Goal: Obtain resource: Obtain resource

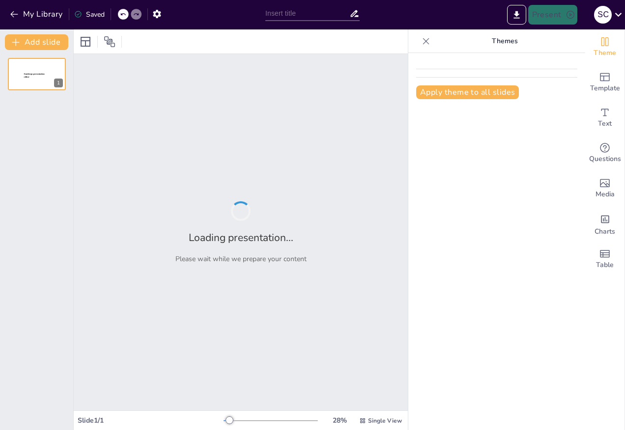
type input "Lipidos: El ABC de las Grasas en Nuestro Cuerpo"
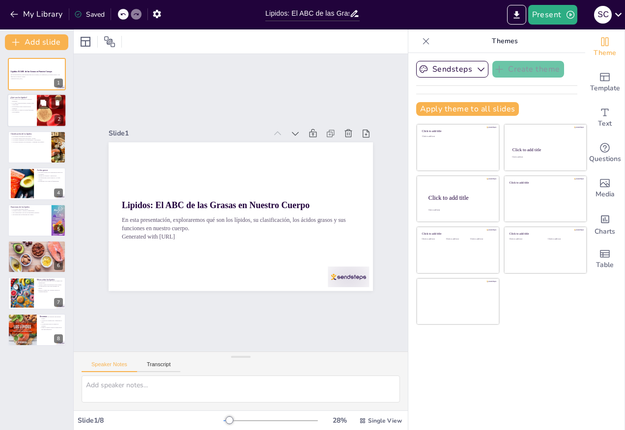
click at [36, 94] on div "¿Qué son los lípidos? Los lípidos son compuestos orgánicos esenciales. Los lípi…" at bounding box center [36, 94] width 59 height 0
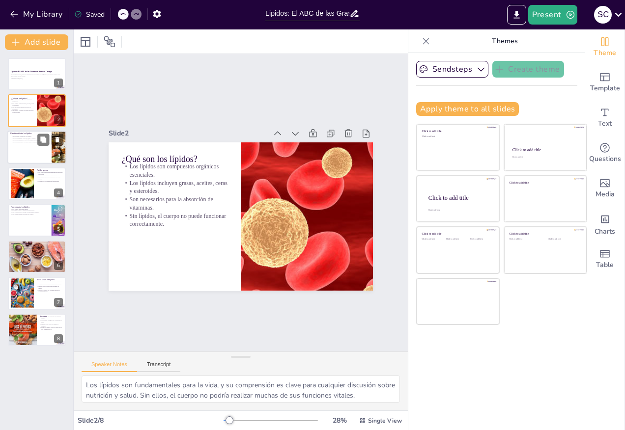
click at [32, 143] on div "Los lípidos se dividen en tres grupos. Los lípidos simples incluyen grasas y ac…" at bounding box center [29, 139] width 38 height 8
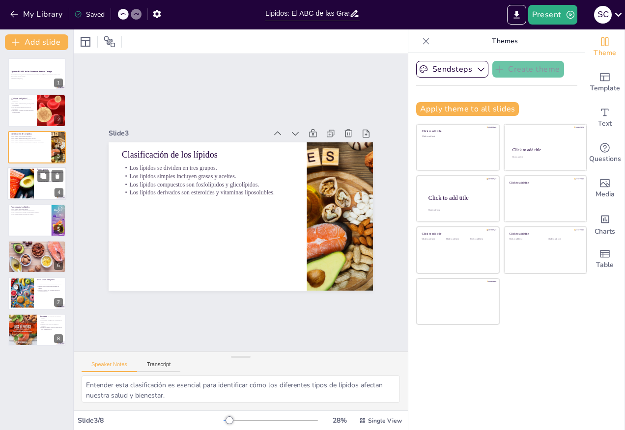
click at [30, 190] on div at bounding box center [21, 184] width 87 height 30
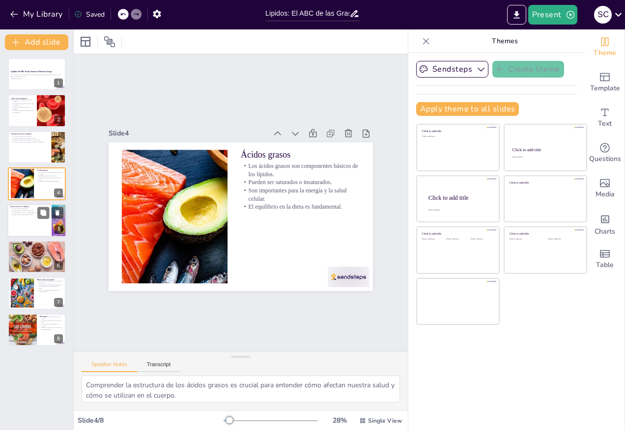
click at [36, 213] on p "Son componentes clave de las membranas celulares." at bounding box center [29, 213] width 38 height 2
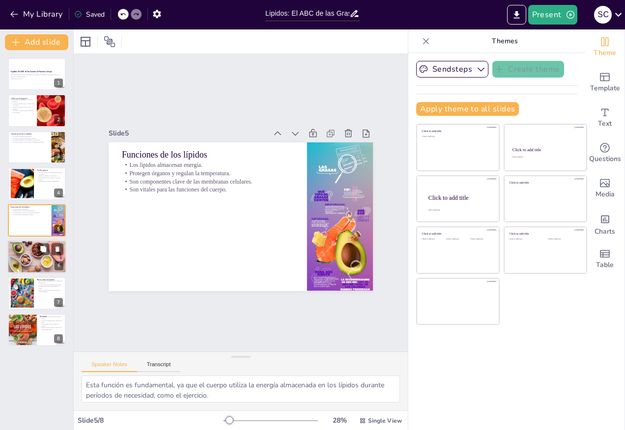
click at [22, 259] on div at bounding box center [36, 256] width 59 height 39
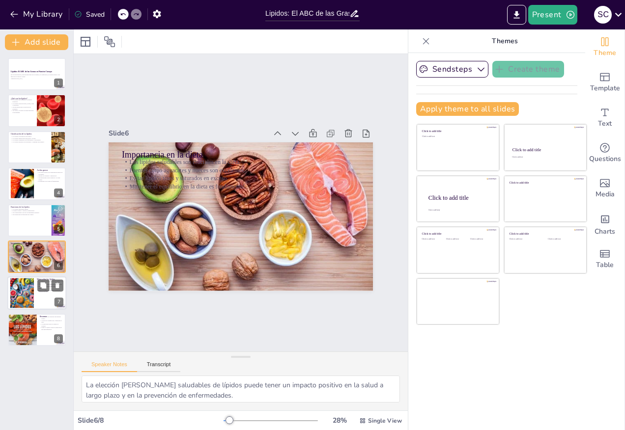
click at [22, 290] on div at bounding box center [22, 294] width 45 height 30
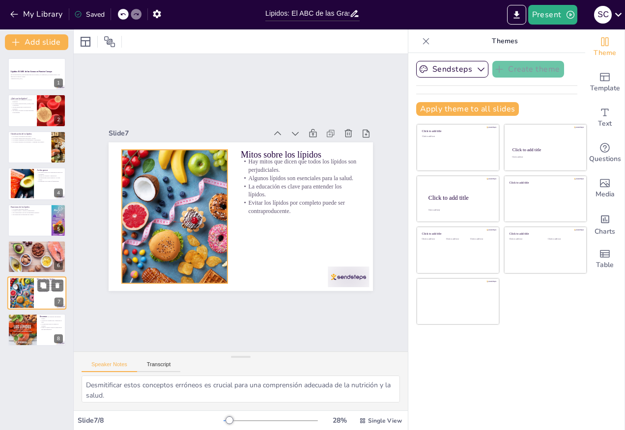
click at [27, 295] on div at bounding box center [22, 294] width 45 height 30
click at [34, 314] on div "Resumen Los lípidos son cruciales para nuestro cuerpo. Conocer su clasificación…" at bounding box center [36, 329] width 59 height 33
type textarea "La comprensión de la importancia de los lípidos puede motivar a las personas a …"
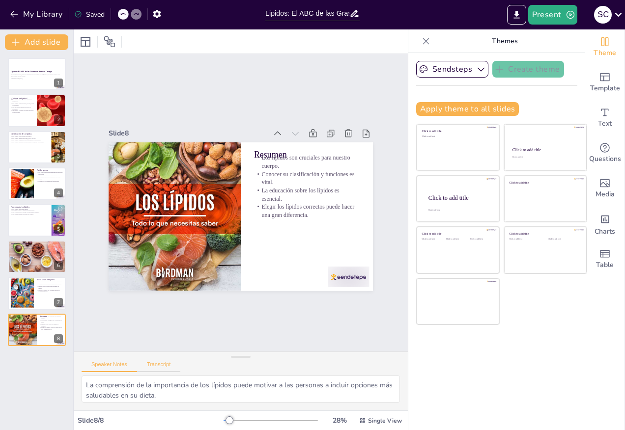
click at [161, 367] on button "Transcript" at bounding box center [159, 367] width 44 height 11
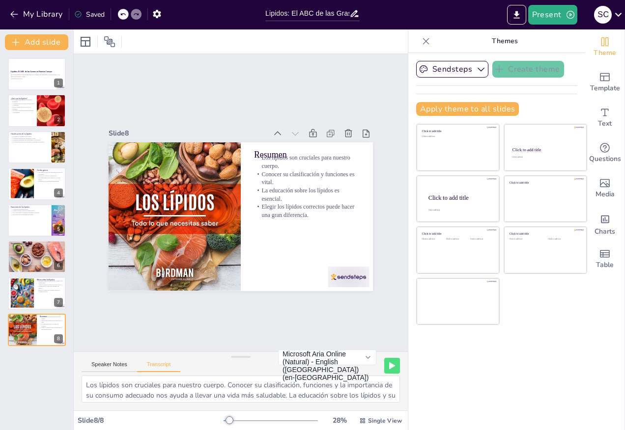
click at [117, 360] on div "Speaker Notes Transcript" at bounding box center [131, 366] width 99 height 13
click at [229, 400] on textarea "Los lípidos son cruciales para nuestro cuerpo. Conocer su clasificación, funcio…" at bounding box center [241, 389] width 318 height 27
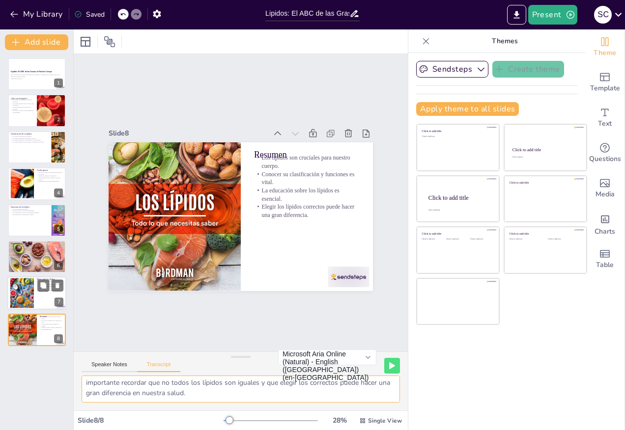
click at [36, 291] on div at bounding box center [36, 293] width 59 height 33
type textarea "Existen muchos mitos sobre los lípidos, como que todos son perjudiciales. Es im…"
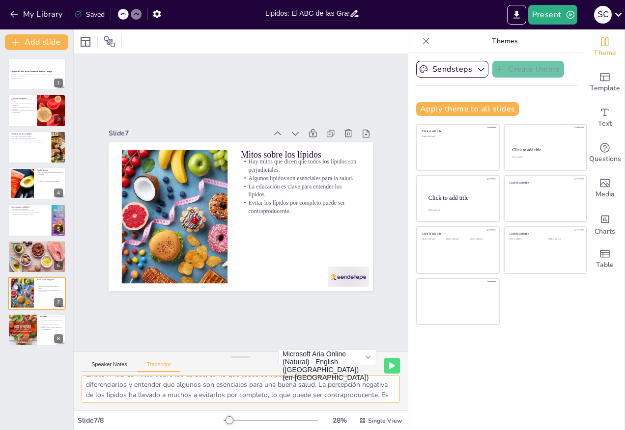
scroll to position [0, 0]
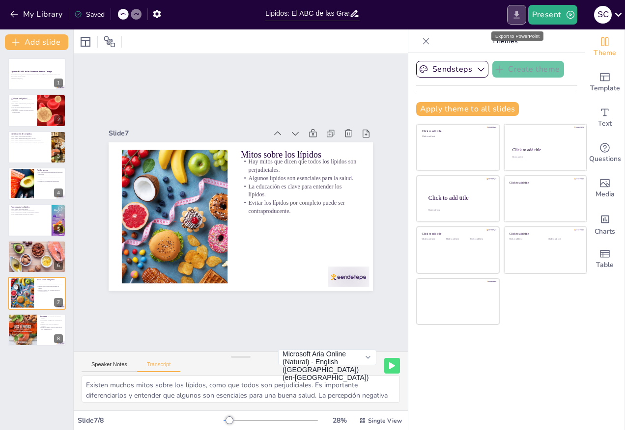
click at [524, 10] on button "Export to PowerPoint" at bounding box center [516, 15] width 19 height 20
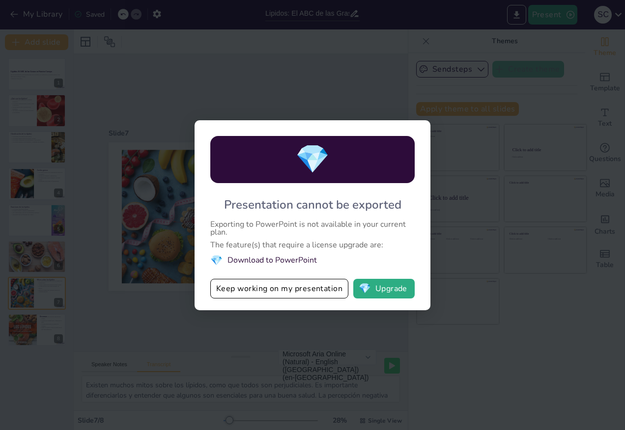
click at [330, 156] on span "💎" at bounding box center [312, 160] width 34 height 38
click at [281, 264] on li "💎 Download to PowerPoint" at bounding box center [312, 260] width 204 height 13
click at [282, 258] on li "💎 Download to PowerPoint" at bounding box center [312, 260] width 204 height 13
click at [309, 288] on button "Keep working on my presentation" at bounding box center [279, 289] width 138 height 20
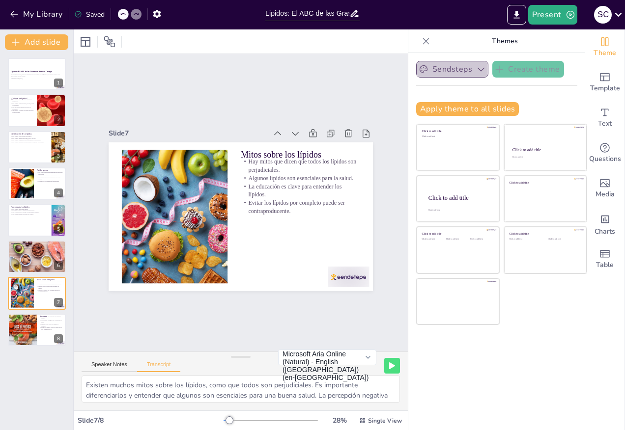
click at [465, 68] on button "Sendsteps" at bounding box center [452, 69] width 72 height 17
click at [544, 15] on button "Present" at bounding box center [552, 15] width 49 height 20
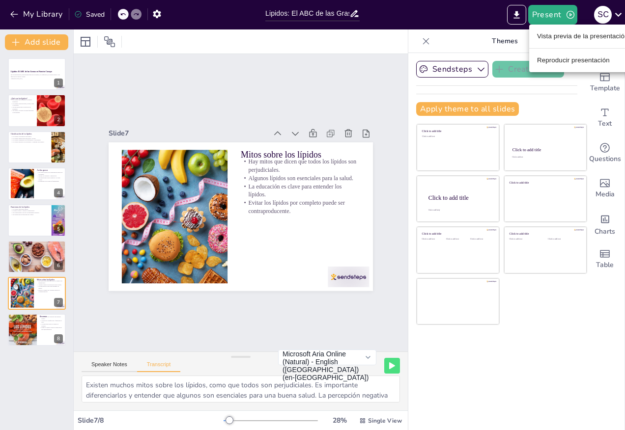
click at [515, 16] on div at bounding box center [312, 215] width 625 height 430
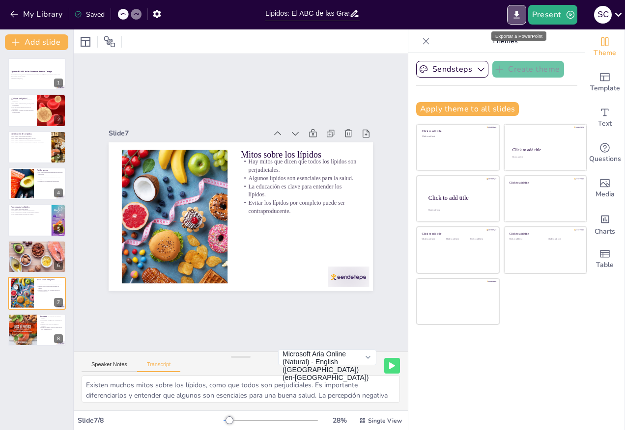
click at [515, 16] on icon "Export to PowerPoint" at bounding box center [516, 15] width 10 height 10
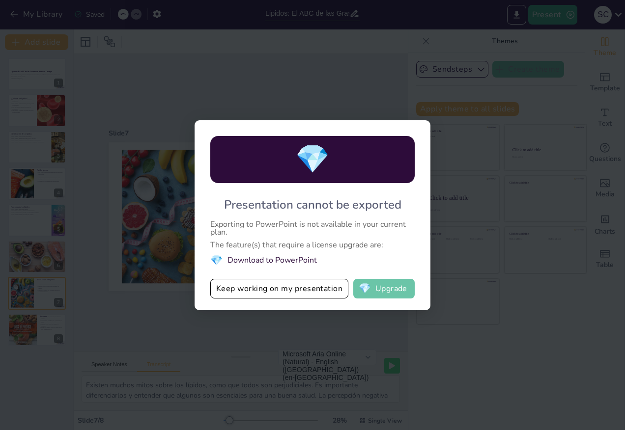
click at [386, 292] on button "💎 Upgrade" at bounding box center [383, 289] width 61 height 20
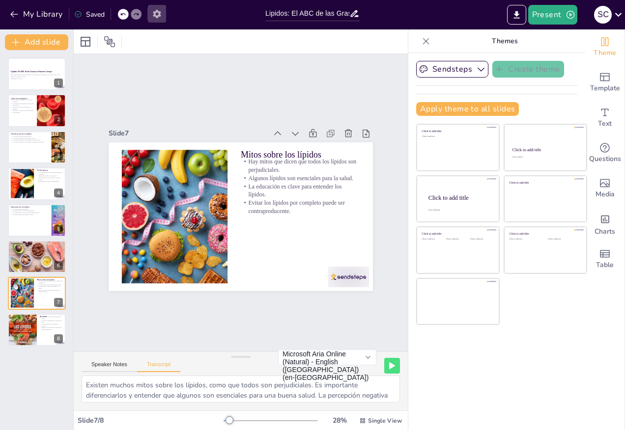
click at [160, 16] on icon "button" at bounding box center [157, 14] width 8 height 8
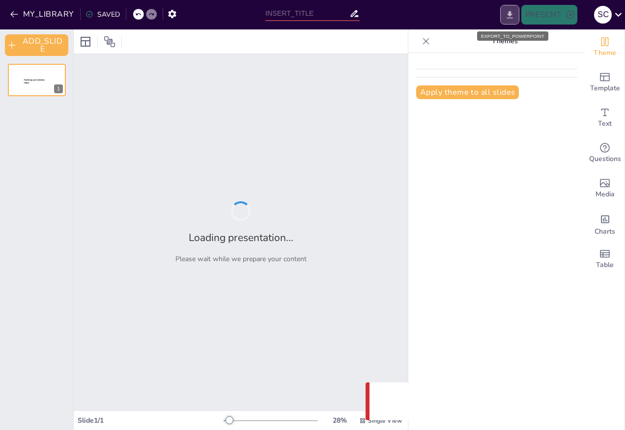
click at [508, 16] on icon "EXPORT_TO_POWERPOINT" at bounding box center [510, 15] width 10 height 10
type input "Lipidos: El ABC de las Grasas en Nuestro Cuerpo"
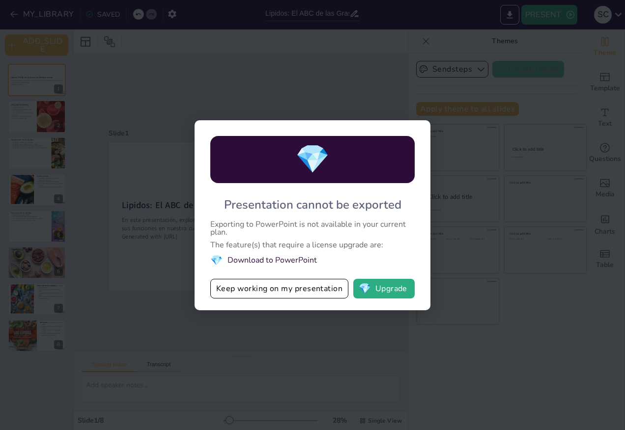
click at [274, 200] on div "Presentation cannot be exported" at bounding box center [312, 205] width 177 height 16
click at [273, 187] on div "💎 Presentation cannot be exported Exporting to PowerPoint is not available in y…" at bounding box center [313, 215] width 236 height 190
drag, startPoint x: 286, startPoint y: 181, endPoint x: 295, endPoint y: 179, distance: 9.1
click at [295, 179] on div "💎" at bounding box center [312, 159] width 204 height 47
drag, startPoint x: 310, startPoint y: 196, endPoint x: 260, endPoint y: 215, distance: 53.6
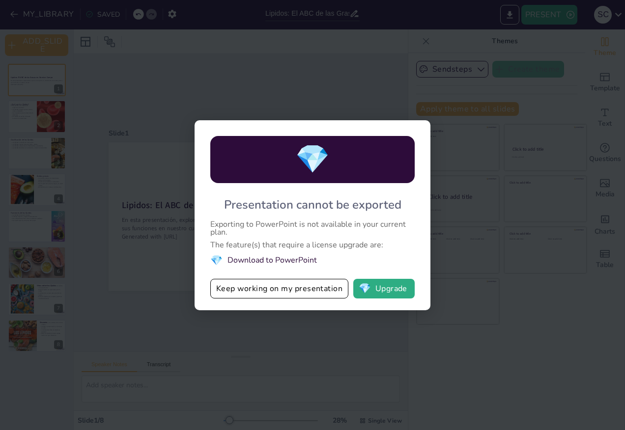
click at [309, 196] on div "💎 Presentation cannot be exported Exporting to PowerPoint is not available in y…" at bounding box center [313, 215] width 236 height 190
drag, startPoint x: 242, startPoint y: 228, endPoint x: 280, endPoint y: 251, distance: 43.9
click at [244, 227] on div "Exporting to PowerPoint is not available in your current plan." at bounding box center [312, 229] width 204 height 16
drag, startPoint x: 280, startPoint y: 251, endPoint x: 233, endPoint y: 203, distance: 67.1
click at [242, 241] on div "The feature(s) that require a license upgrade are:" at bounding box center [312, 245] width 204 height 8
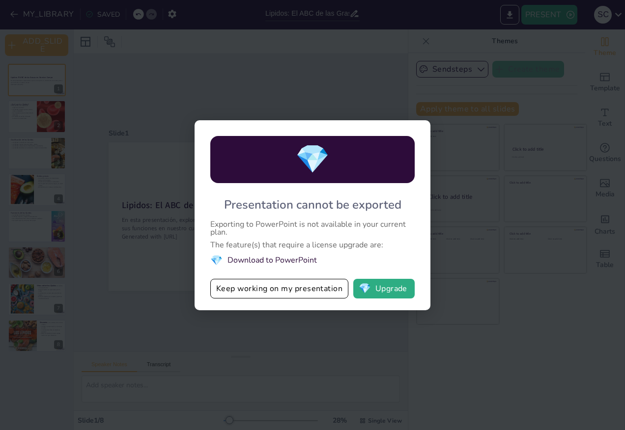
click at [233, 203] on div "💎 Presentation cannot be exported Exporting to PowerPoint is not available in y…" at bounding box center [312, 215] width 625 height 430
drag, startPoint x: 233, startPoint y: 203, endPoint x: 225, endPoint y: 201, distance: 8.5
click at [232, 202] on div "Presentation cannot be exported" at bounding box center [312, 205] width 177 height 16
drag, startPoint x: 223, startPoint y: 201, endPoint x: 331, endPoint y: 266, distance: 125.8
click at [333, 266] on div "💎 Presentation cannot be exported Exporting to PowerPoint is not available in y…" at bounding box center [313, 215] width 236 height 190
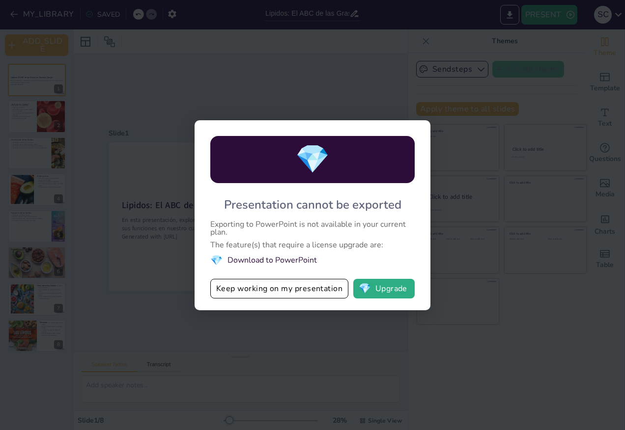
drag, startPoint x: 331, startPoint y: 266, endPoint x: 292, endPoint y: 253, distance: 40.9
click at [292, 254] on li "💎 Download to PowerPoint" at bounding box center [312, 260] width 204 height 13
click at [297, 259] on li "💎 Download to PowerPoint" at bounding box center [312, 260] width 204 height 13
click at [322, 266] on li "💎 Download to PowerPoint" at bounding box center [312, 260] width 204 height 13
click at [332, 262] on li "💎 Download to PowerPoint" at bounding box center [312, 260] width 204 height 13
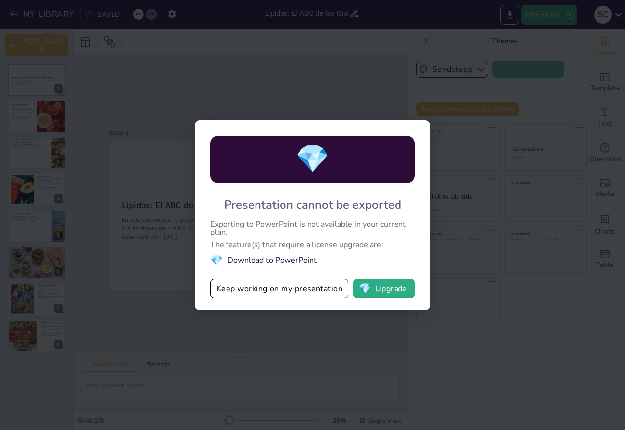
click at [377, 263] on li "💎 Download to PowerPoint" at bounding box center [312, 260] width 204 height 13
drag, startPoint x: 377, startPoint y: 263, endPoint x: 282, endPoint y: 254, distance: 95.3
click at [340, 251] on div "💎 Presentation cannot be exported Exporting to PowerPoint is not available in y…" at bounding box center [313, 215] width 236 height 190
drag, startPoint x: 282, startPoint y: 254, endPoint x: 307, endPoint y: 250, distance: 24.9
click at [220, 245] on div "The feature(s) that require a license upgrade are:" at bounding box center [312, 245] width 204 height 8
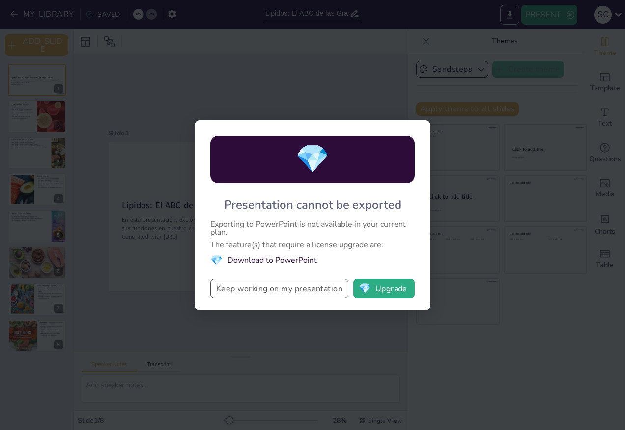
click at [266, 289] on button "Keep working on my presentation" at bounding box center [279, 289] width 138 height 20
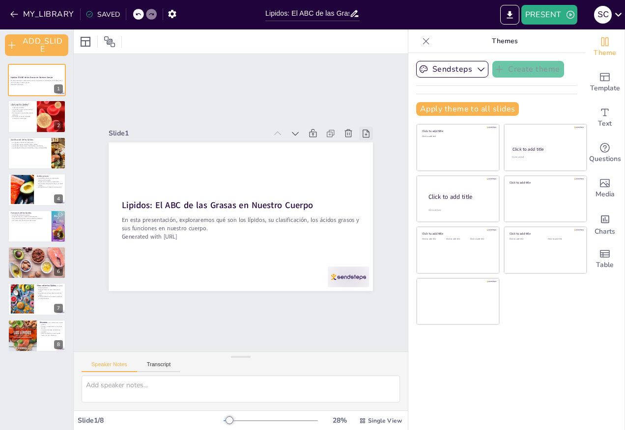
click at [363, 131] on icon at bounding box center [366, 134] width 7 height 8
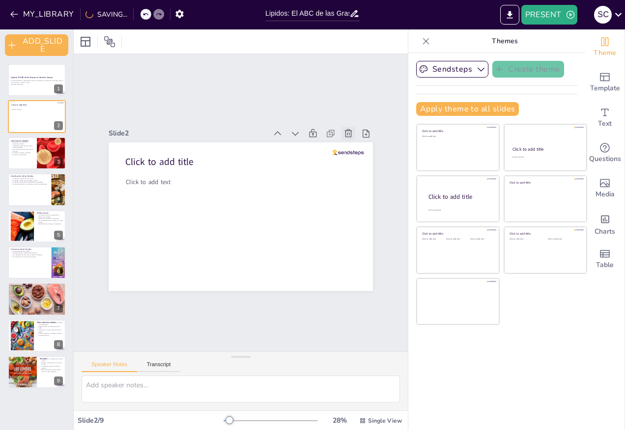
click at [343, 130] on icon at bounding box center [348, 134] width 10 height 10
type textarea "Los lípidos son fundamentales para la vida, y su comprensión es clave para cual…"
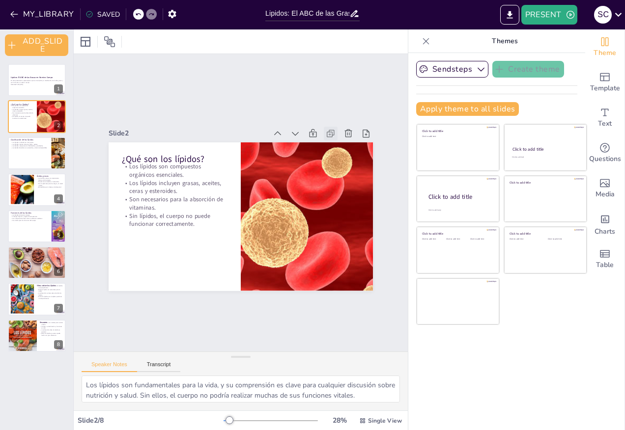
click at [328, 130] on icon at bounding box center [331, 134] width 10 height 10
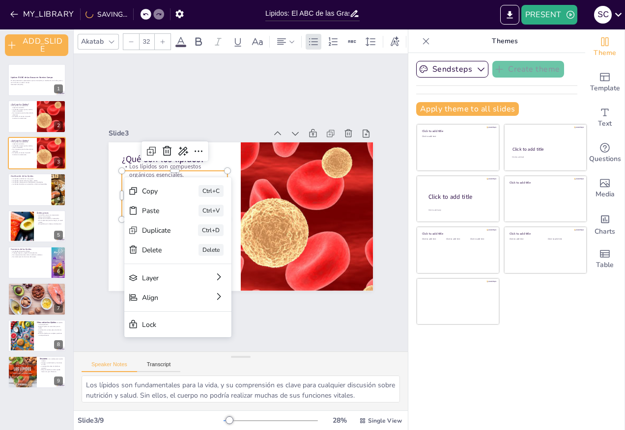
click at [113, 160] on div at bounding box center [241, 216] width 264 height 149
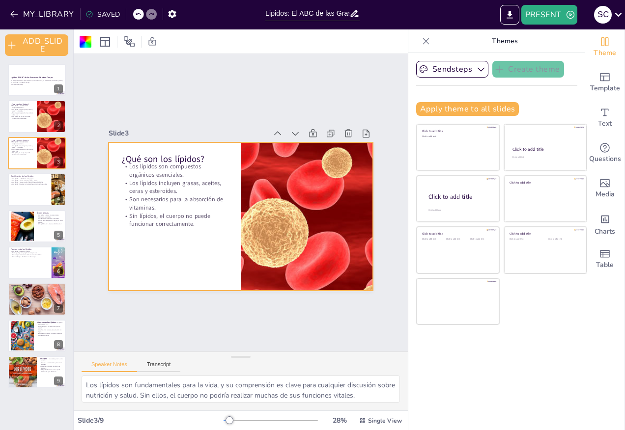
click at [109, 143] on div at bounding box center [241, 216] width 264 height 149
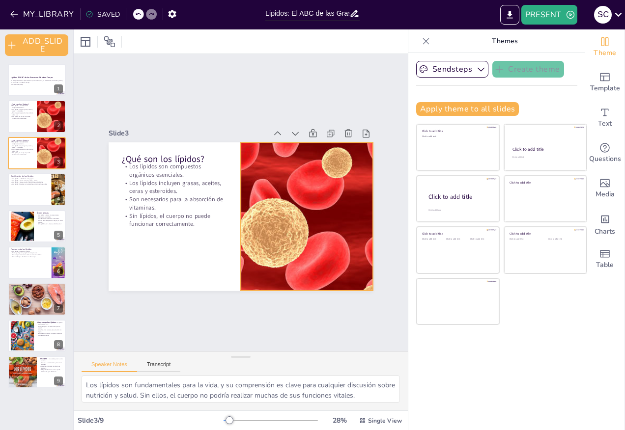
click at [280, 150] on div at bounding box center [306, 216] width 223 height 149
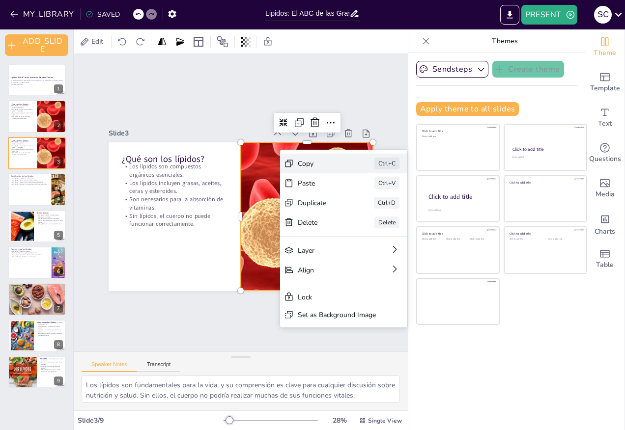
click at [371, 213] on div "Copy" at bounding box center [395, 217] width 49 height 9
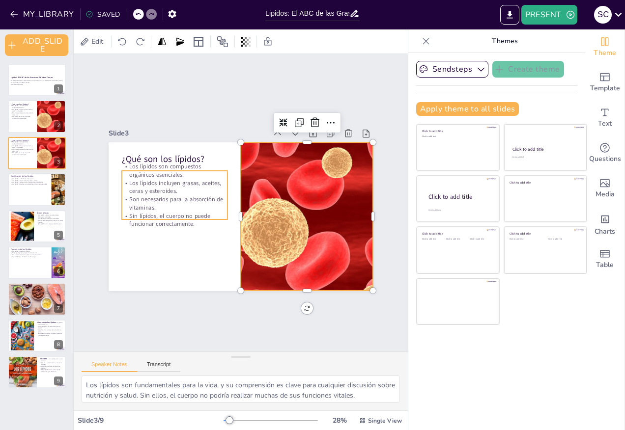
click at [136, 189] on p "Los lípidos incluyen grasas, aceites, ceras y esteroides." at bounding box center [175, 187] width 106 height 16
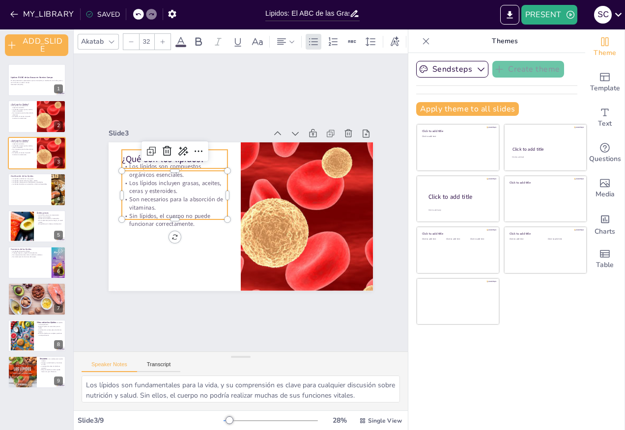
click at [122, 154] on p "¿Qué son los lípidos?" at bounding box center [175, 159] width 106 height 12
type input "48"
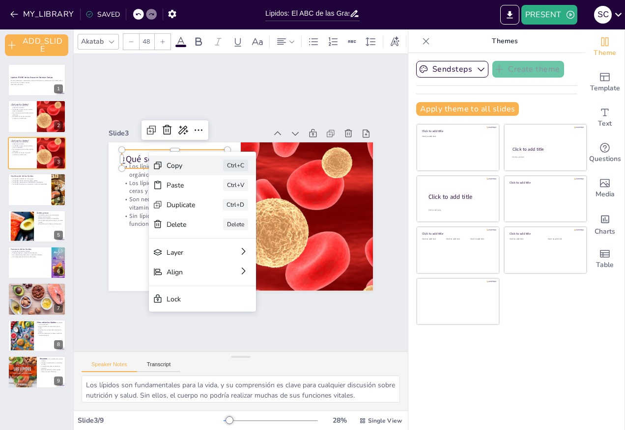
click at [240, 215] on div "Copy" at bounding box center [254, 219] width 29 height 9
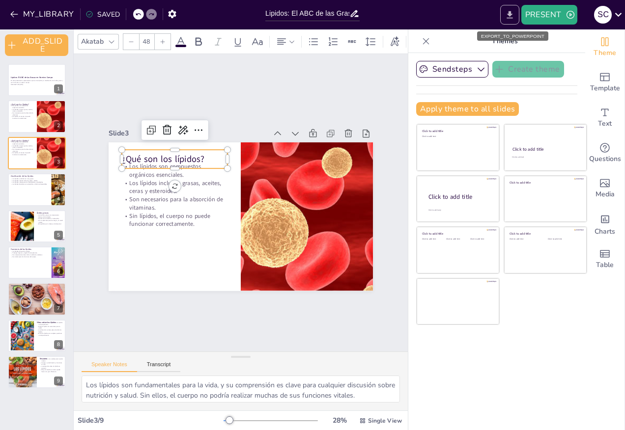
click at [511, 17] on icon "EXPORT_TO_POWERPOINT" at bounding box center [510, 15] width 10 height 10
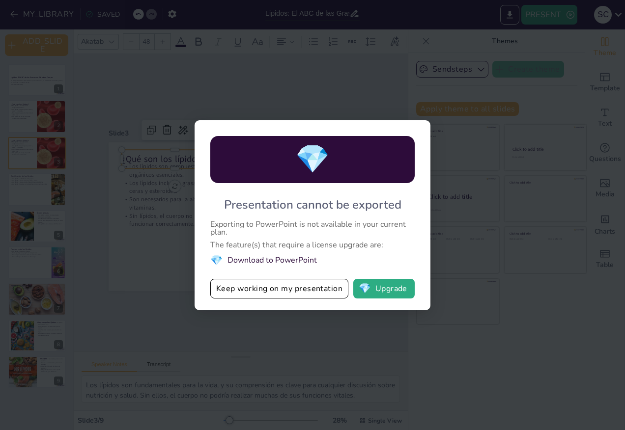
click at [347, 81] on div "💎 Presentation cannot be exported Exporting to PowerPoint is not available in y…" at bounding box center [312, 215] width 625 height 430
click at [527, 23] on div "💎 Presentation cannot be exported Exporting to PowerPoint is not available in y…" at bounding box center [312, 215] width 625 height 430
click at [391, 321] on div "💎 Presentation cannot be exported Exporting to PowerPoint is not available in y…" at bounding box center [312, 215] width 625 height 430
click at [312, 293] on button "Keep working on my presentation" at bounding box center [279, 289] width 138 height 20
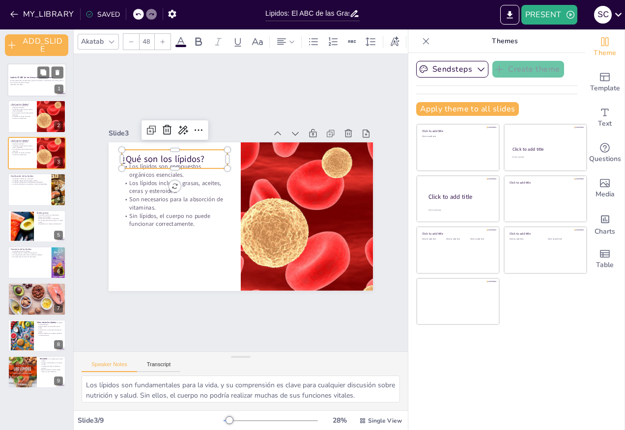
click at [40, 81] on p "En esta presentación, exploraremos qué son los lípidos, su clasificación, los á…" at bounding box center [36, 81] width 53 height 3
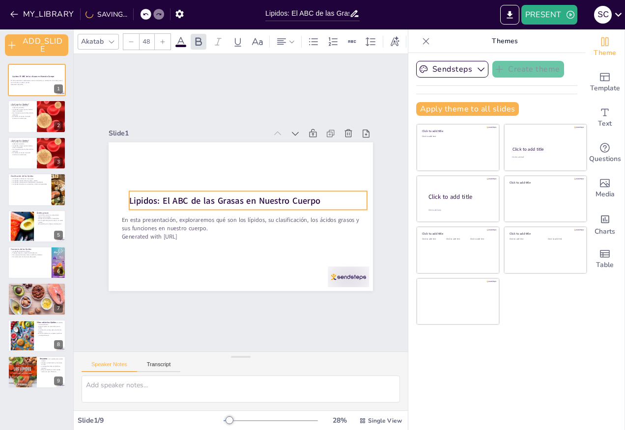
drag, startPoint x: 117, startPoint y: 201, endPoint x: 124, endPoint y: 197, distance: 8.6
click at [129, 197] on strong "Lipidos: El ABC de las Grasas en Nuestro Cuerpo" at bounding box center [224, 201] width 191 height 12
click at [209, 195] on strong "Lipidos: El ABC de las Grasas en Nuestro Cuerpo" at bounding box center [227, 196] width 186 height 70
click at [209, 195] on strong "Lipidos: El ABC de las Grasas en Nuestro Cuerpo" at bounding box center [224, 201] width 191 height 12
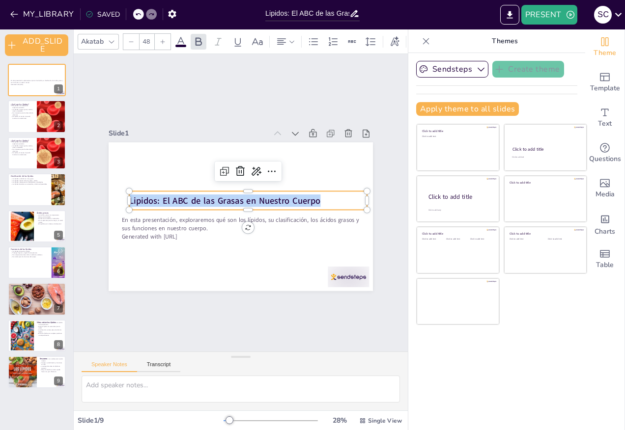
drag, startPoint x: 314, startPoint y: 197, endPoint x: 122, endPoint y: 194, distance: 192.1
click at [129, 195] on p "Lipidos: El ABC de las Grasas en Nuestro Cuerpo" at bounding box center [248, 201] width 238 height 12
copy strong "Lipidos: El ABC de las Grasas en Nuestro Cuerpo"
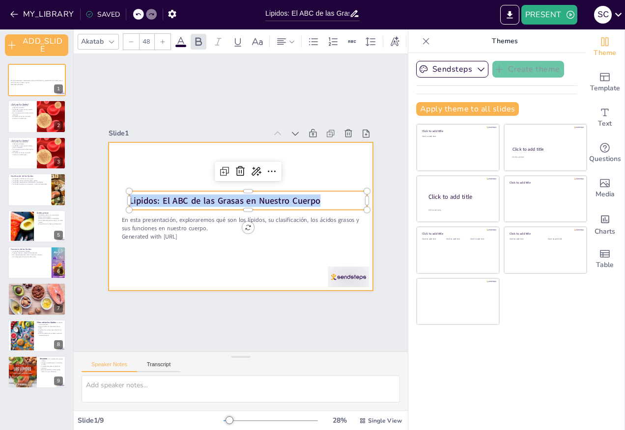
click at [265, 247] on div at bounding box center [241, 216] width 264 height 149
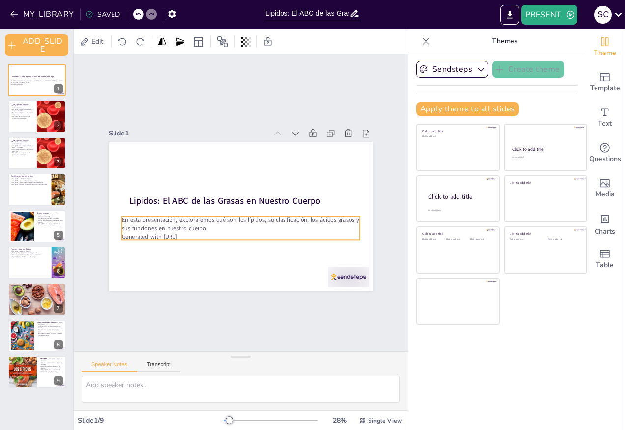
drag, startPoint x: 123, startPoint y: 217, endPoint x: 131, endPoint y: 217, distance: 7.9
click at [125, 216] on p "En esta presentación, exploraremos qué son los lípidos, su clasificación, los á…" at bounding box center [241, 224] width 238 height 16
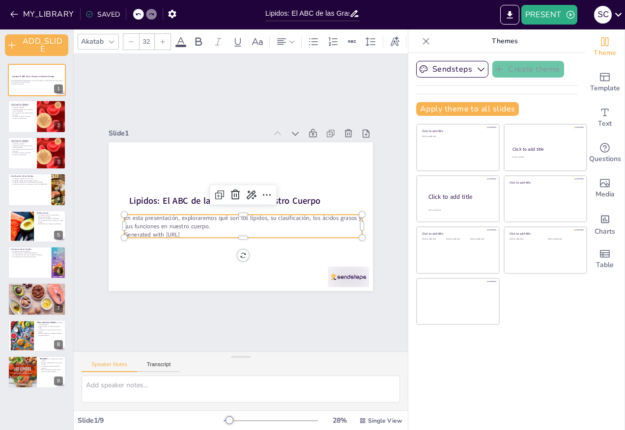
click at [131, 217] on p "En esta presentación, exploraremos qué son los lípidos, su clasificación, los á…" at bounding box center [243, 222] width 238 height 16
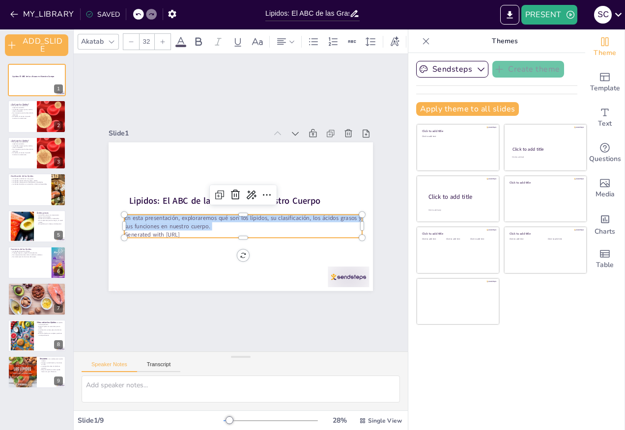
click at [200, 232] on p "Generated with [URL]" at bounding box center [243, 234] width 238 height 8
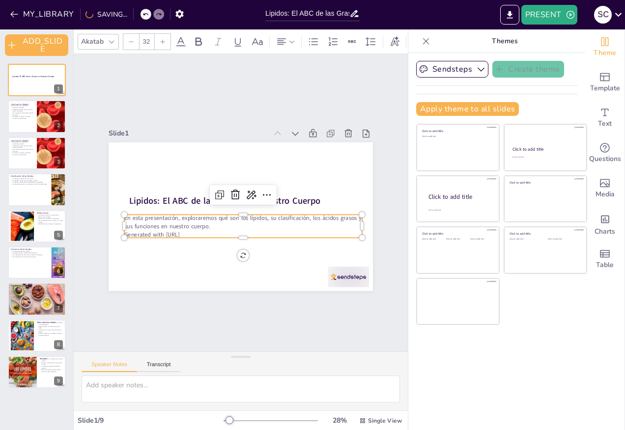
drag, startPoint x: 179, startPoint y: 232, endPoint x: 197, endPoint y: 230, distance: 18.2
click at [197, 230] on p "Generated with [URL]" at bounding box center [243, 234] width 238 height 8
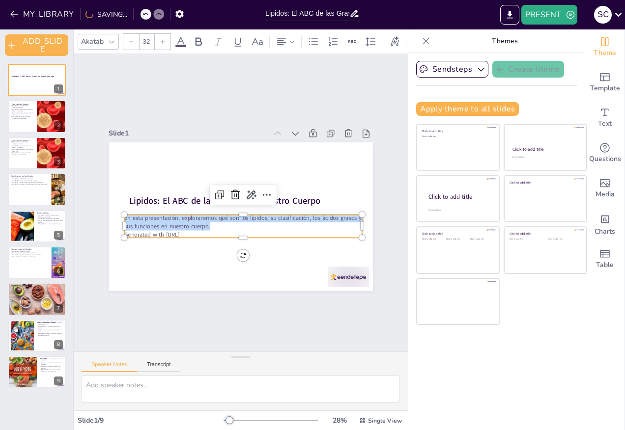
drag, startPoint x: 210, startPoint y: 223, endPoint x: 114, endPoint y: 212, distance: 96.4
click at [114, 212] on div "Lipidos: El ABC de las Grasas en Nuestro Cuerpo En esta presentación, explorare…" at bounding box center [241, 216] width 264 height 149
copy p "En esta presentación, exploraremos qué son los lípidos, su clasificación, los á…"
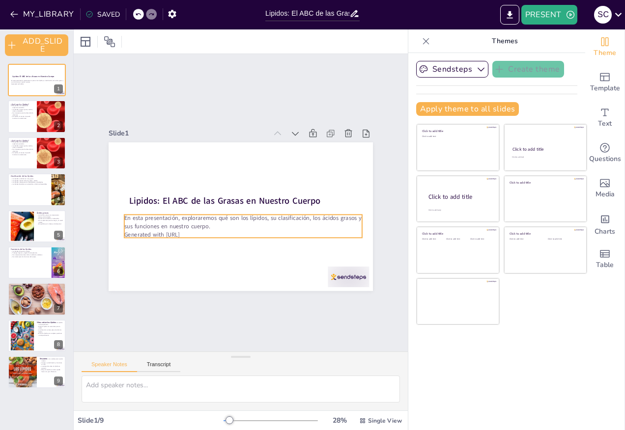
click at [298, 207] on div at bounding box center [241, 216] width 264 height 149
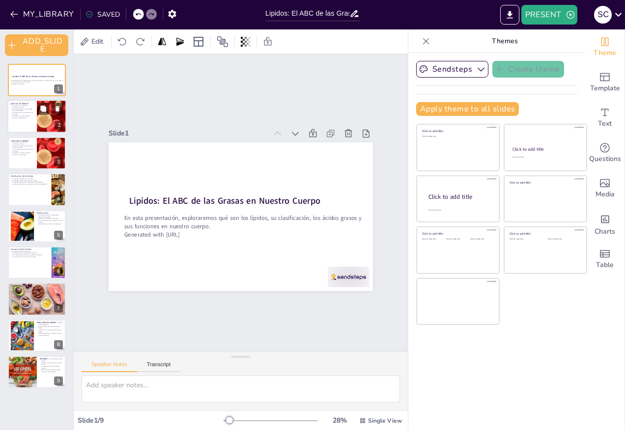
click at [23, 122] on div at bounding box center [36, 116] width 59 height 33
type textarea "Los lípidos son fundamentales para la vida, y su comprensión es clave para cual…"
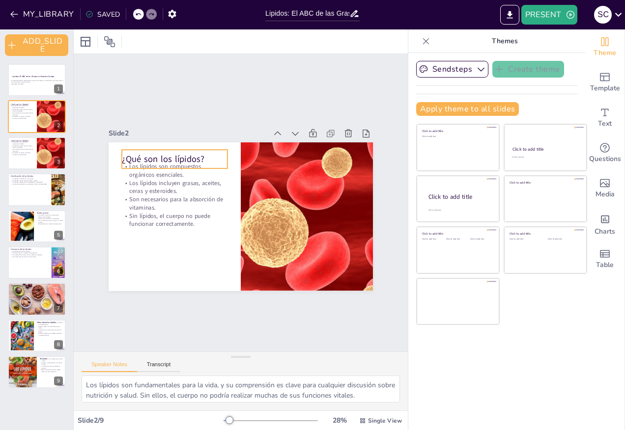
click at [139, 156] on p "¿Qué son los lípidos?" at bounding box center [175, 159] width 106 height 12
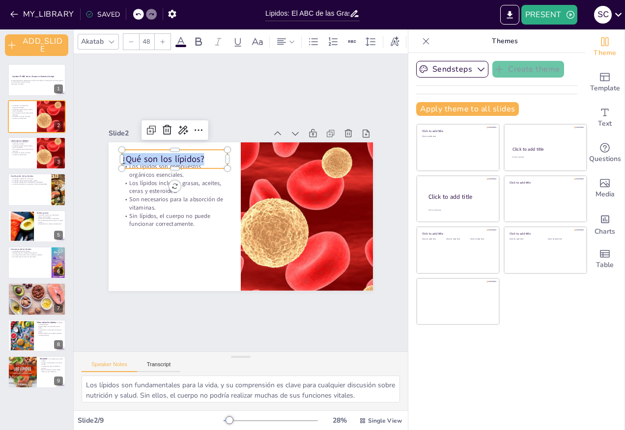
drag, startPoint x: 176, startPoint y: 157, endPoint x: 113, endPoint y: 159, distance: 63.9
click at [113, 159] on div "Los lípidos son compuestos orgánicos esenciales. Los lípidos incluyen grasas, a…" at bounding box center [241, 216] width 264 height 149
copy p "¿Qué son los lípidos?"
click at [132, 196] on p "Son necesarios para la absorción de vitaminas." at bounding box center [175, 204] width 106 height 16
type input "32"
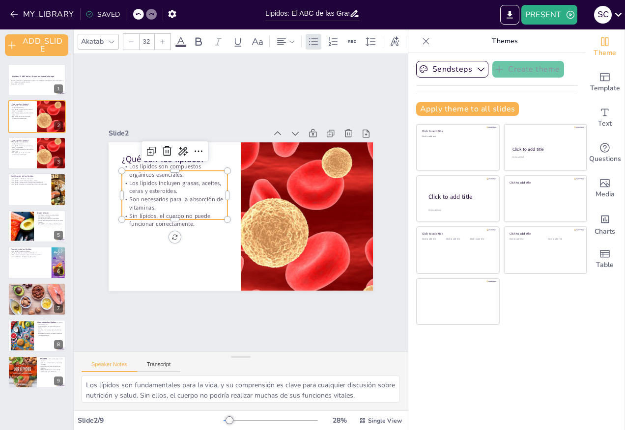
click at [132, 196] on p "Son necesarios para la absorción de vitaminas." at bounding box center [175, 204] width 106 height 16
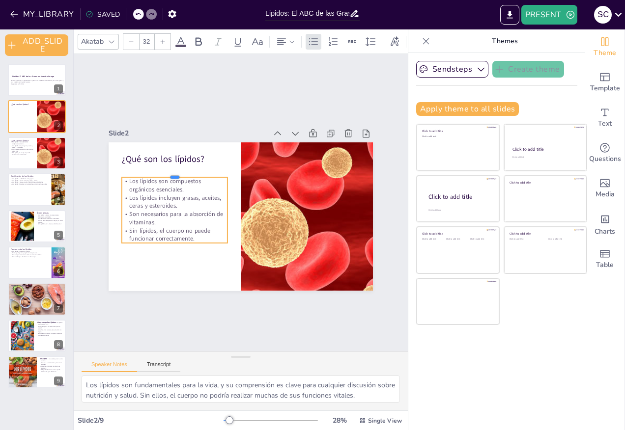
drag, startPoint x: 130, startPoint y: 167, endPoint x: 130, endPoint y: 173, distance: 6.9
click at [130, 173] on div at bounding box center [175, 173] width 106 height 8
click at [129, 184] on p "Los lípidos son compuestos orgánicos esenciales." at bounding box center [179, 172] width 107 height 38
click at [150, 183] on p "Los lípidos son compuestos orgánicos esenciales." at bounding box center [197, 151] width 95 height 76
click at [122, 178] on p "Los lípidos son compuestos orgánicos esenciales." at bounding box center [175, 186] width 106 height 16
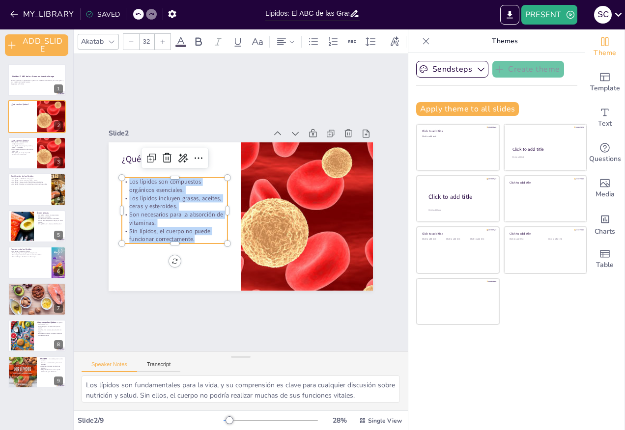
drag, startPoint x: 123, startPoint y: 178, endPoint x: 188, endPoint y: 235, distance: 87.0
click at [188, 235] on div "Los lípidos son compuestos orgánicos esenciales. Los lípidos incluyen grasas, a…" at bounding box center [175, 211] width 106 height 66
copy div "Los lípidos son compuestos orgánicos esenciales. Los lípidos incluyen grasas, a…"
click at [28, 153] on p "Sin lípidos, el cuerpo no puede funcionar correctamente." at bounding box center [22, 153] width 24 height 3
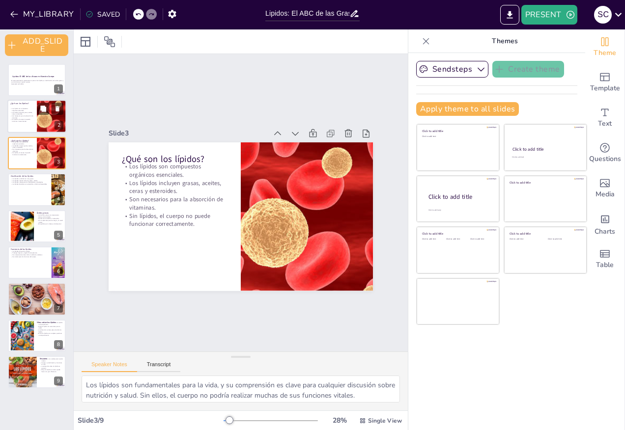
click at [33, 123] on div at bounding box center [36, 116] width 59 height 33
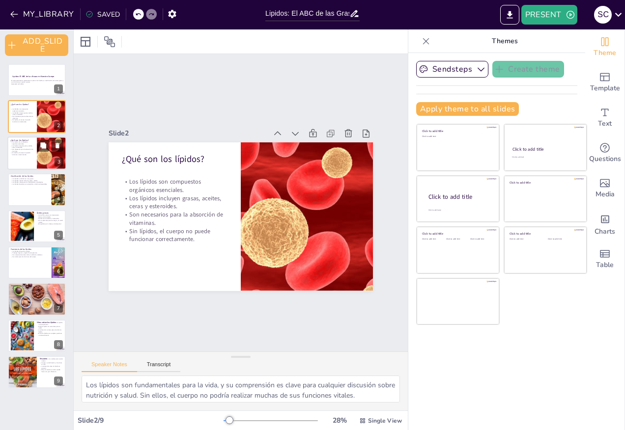
click at [39, 157] on div at bounding box center [52, 153] width 50 height 33
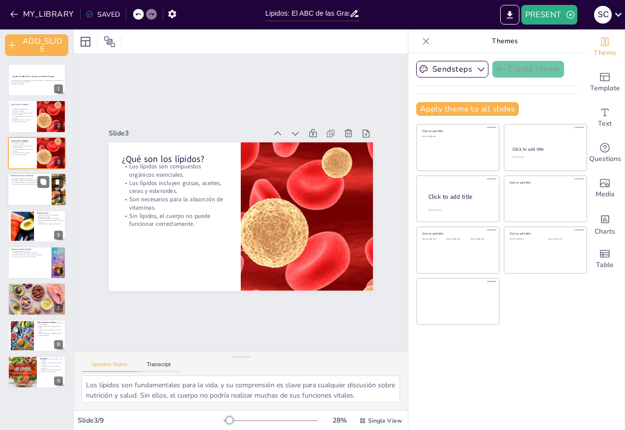
click at [36, 204] on div at bounding box center [36, 189] width 59 height 33
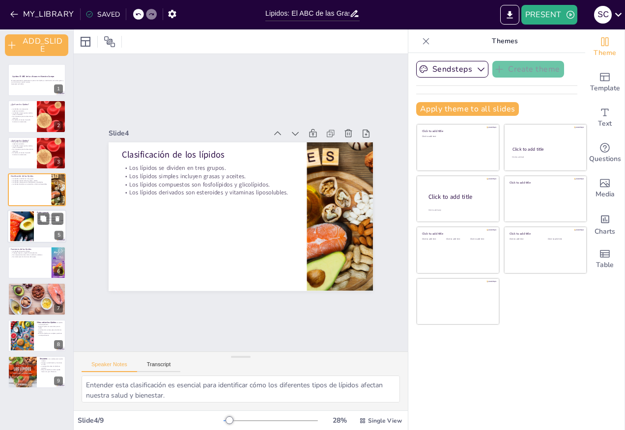
click at [36, 227] on div at bounding box center [36, 226] width 59 height 33
type textarea "Comprender la estructura de los ácidos grasos es crucial para entender cómo afe…"
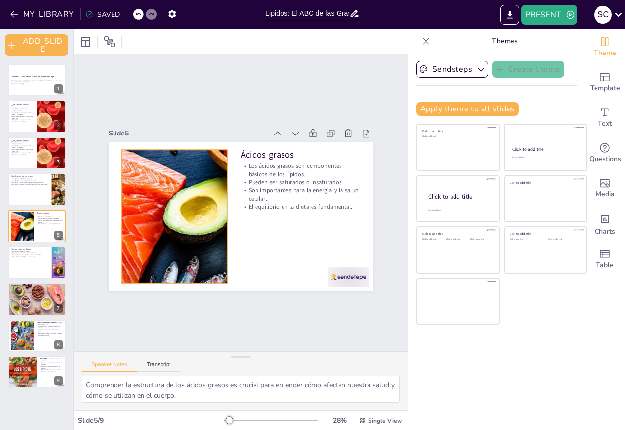
click at [198, 179] on div at bounding box center [174, 217] width 389 height 134
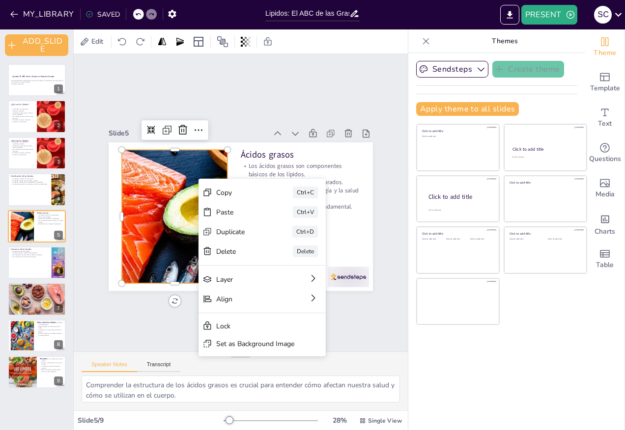
click at [163, 174] on div at bounding box center [174, 217] width 389 height 134
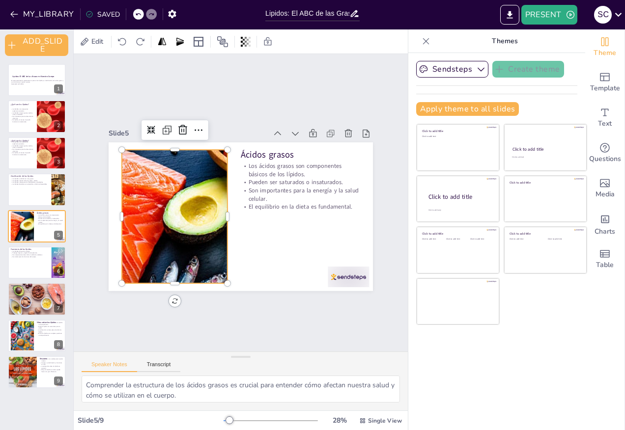
click at [163, 174] on div at bounding box center [174, 217] width 389 height 134
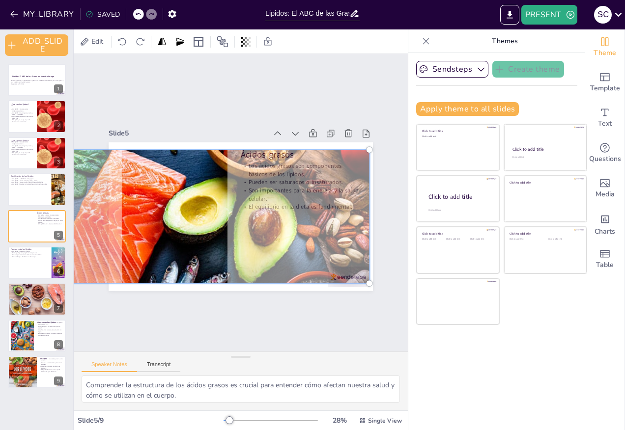
drag, startPoint x: 163, startPoint y: 174, endPoint x: 133, endPoint y: 199, distance: 39.0
drag, startPoint x: 133, startPoint y: 199, endPoint x: 137, endPoint y: 172, distance: 27.8
click at [137, 172] on div at bounding box center [174, 216] width 401 height 145
click at [168, 191] on div at bounding box center [174, 216] width 401 height 145
click at [219, 289] on div "Slide 1 Lipidos: El ABC de las Grasas en Nuestro Cuerpo En esta presentación, e…" at bounding box center [241, 203] width 334 height 298
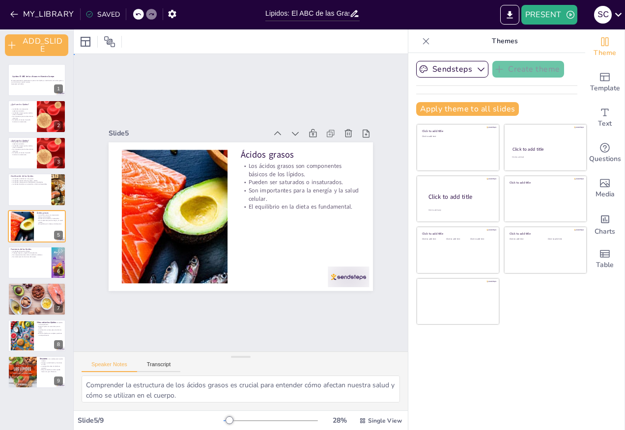
click at [219, 304] on div "Slide 1 Lipidos: El ABC de las Grasas en Nuestro Cuerpo En esta presentación, e…" at bounding box center [241, 203] width 334 height 298
click at [275, 171] on p "Ácidos grasos" at bounding box center [315, 223] width 80 height 104
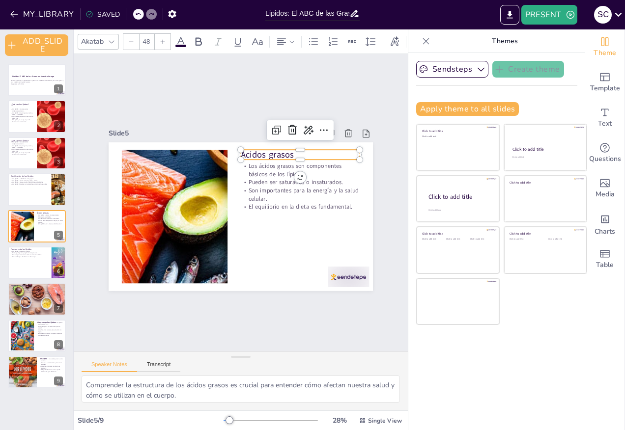
click at [241, 154] on p "Ácidos grasos" at bounding box center [300, 154] width 119 height 12
click at [243, 149] on p "Ácidos grasos" at bounding box center [300, 154] width 119 height 12
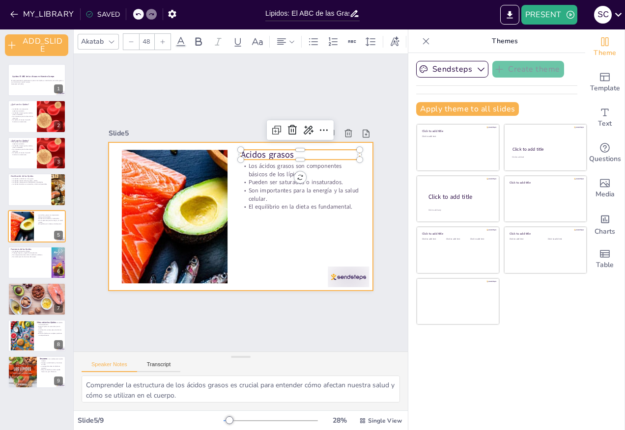
drag, startPoint x: 284, startPoint y: 152, endPoint x: 226, endPoint y: 152, distance: 58.5
click at [226, 152] on div "Los ácidos grasos son componentes básicos de los lípidos. Pueden ser saturados …" at bounding box center [241, 216] width 264 height 149
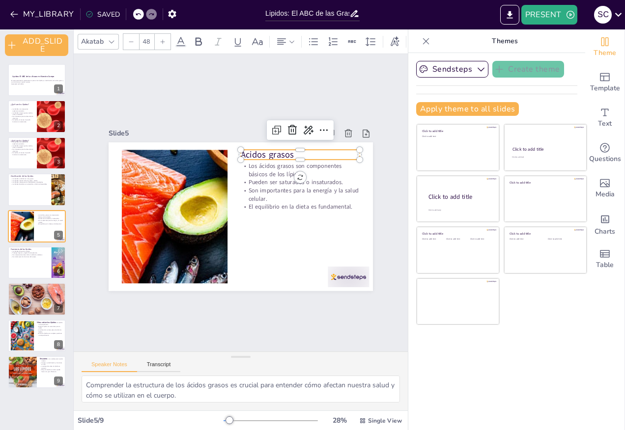
click at [246, 150] on p "Ácidos grasos" at bounding box center [300, 154] width 119 height 12
drag, startPoint x: 286, startPoint y: 152, endPoint x: 236, endPoint y: 148, distance: 50.3
click at [236, 148] on div "Los ácidos grasos son componentes básicos de los lípidos. Pueden ser saturados …" at bounding box center [241, 216] width 264 height 149
copy p "Ácidos grasos"
click at [254, 169] on p "Los ácidos grasos son componentes básicos de los lípidos." at bounding box center [306, 183] width 120 height 41
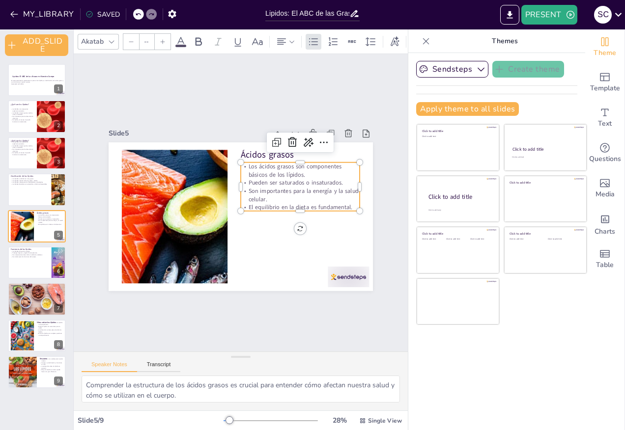
type input "32"
click at [245, 165] on p "Los ácidos grasos son componentes básicos de los lípidos." at bounding box center [300, 170] width 119 height 16
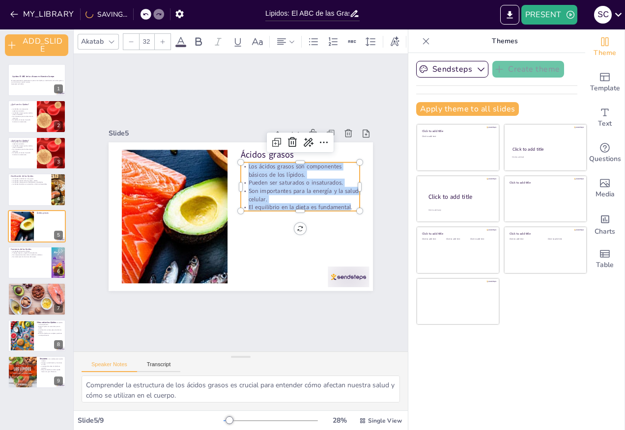
drag, startPoint x: 240, startPoint y: 164, endPoint x: 343, endPoint y: 203, distance: 110.6
click at [343, 203] on div "Los ácidos grasos son componentes básicos de los lípidos. Pueden ser saturados …" at bounding box center [300, 186] width 119 height 49
copy div "Los ácidos grasos son componentes básicos de los lípidos. Pueden ser saturados …"
drag, startPoint x: 340, startPoint y: 193, endPoint x: 236, endPoint y: 161, distance: 108.3
click at [236, 161] on div "Ácidos grasos Los ácidos grasos son componentes básicos de los lípidos.Pueden s…" at bounding box center [241, 216] width 264 height 149
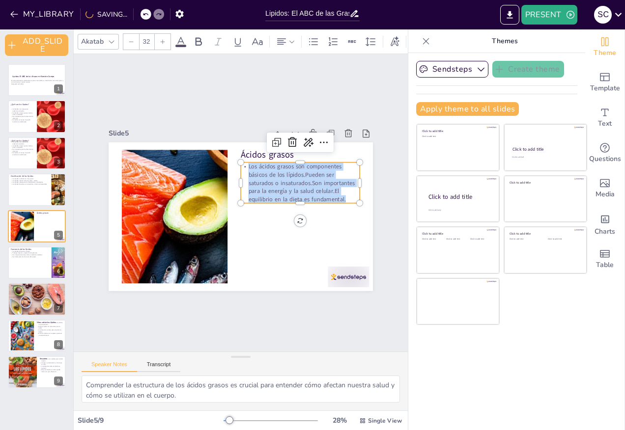
copy p "Los ácidos grasos son componentes básicos de los lípidos.Pueden ser saturados o…"
click at [24, 263] on div at bounding box center [36, 262] width 59 height 33
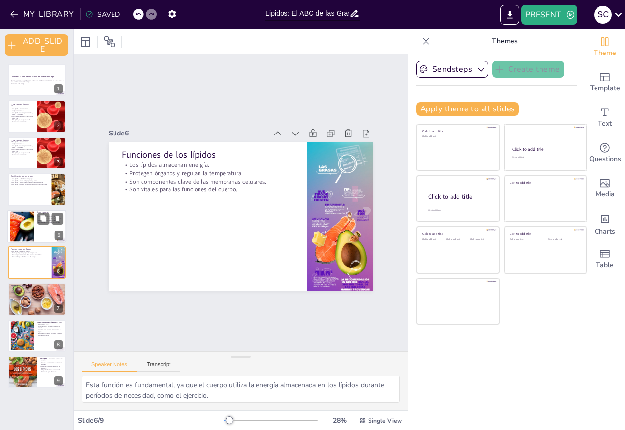
click at [27, 224] on div at bounding box center [21, 226] width 87 height 30
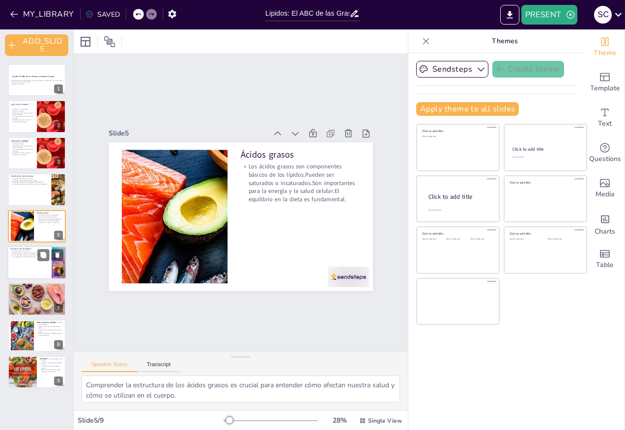
click at [36, 253] on div "Los lípidos almacenan energía. Protegen órganos y regulan la temperatura. Son c…" at bounding box center [29, 254] width 38 height 7
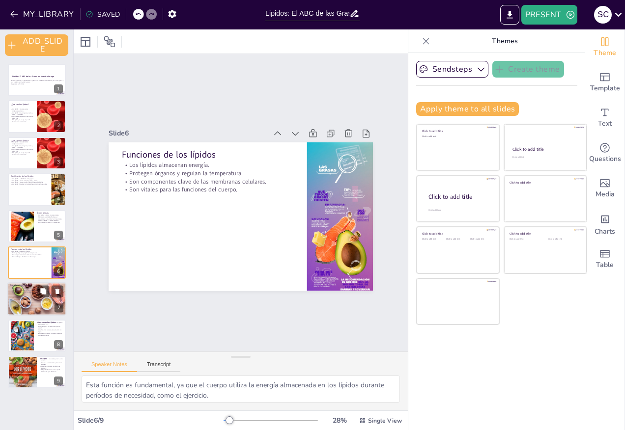
click at [28, 305] on div at bounding box center [36, 299] width 59 height 39
type textarea "La elección [PERSON_NAME] saludables de lípidos puede tener un impacto positivo…"
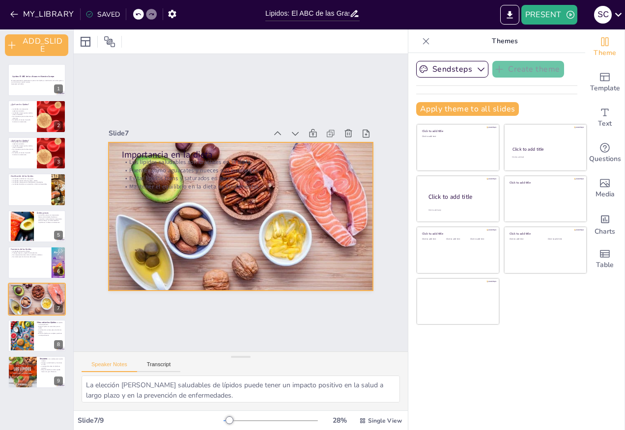
click at [123, 158] on p "Los lípidos saludables son cruciales en la dieta." at bounding box center [241, 162] width 238 height 8
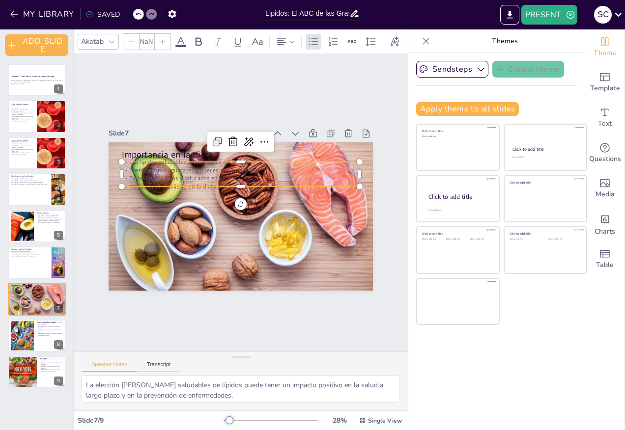
type input "32"
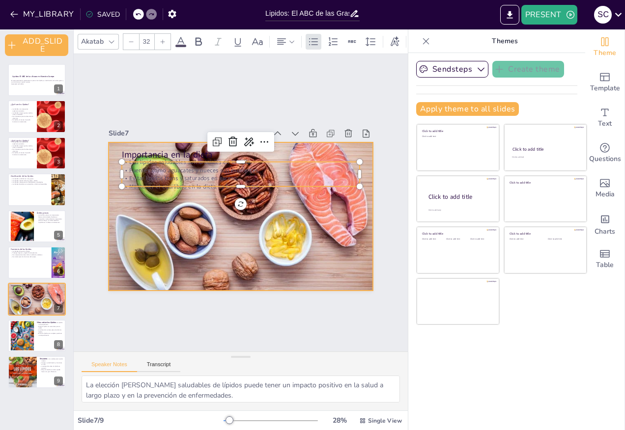
click at [178, 246] on div at bounding box center [241, 217] width 264 height 176
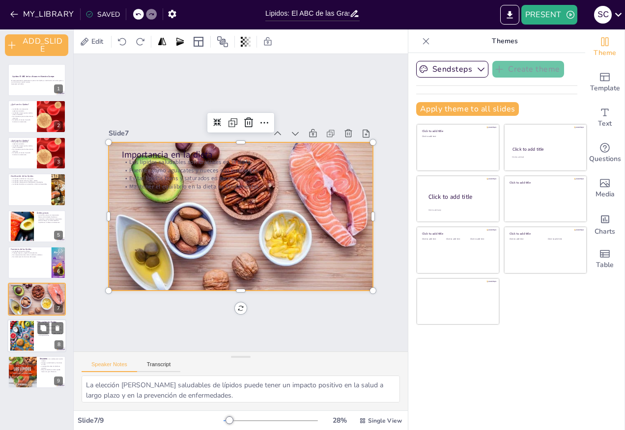
click at [30, 341] on div at bounding box center [22, 336] width 45 height 30
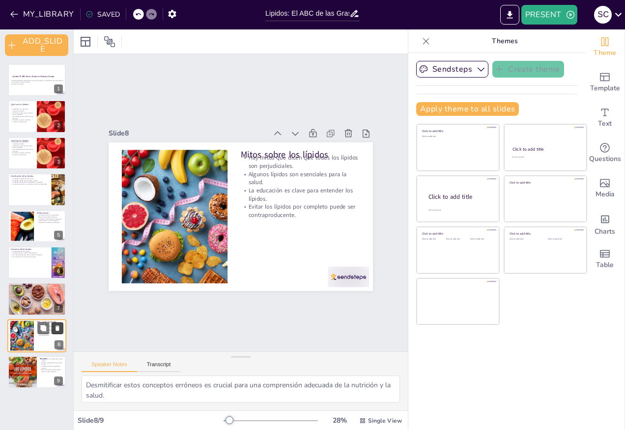
click at [59, 327] on icon at bounding box center [57, 328] width 7 height 7
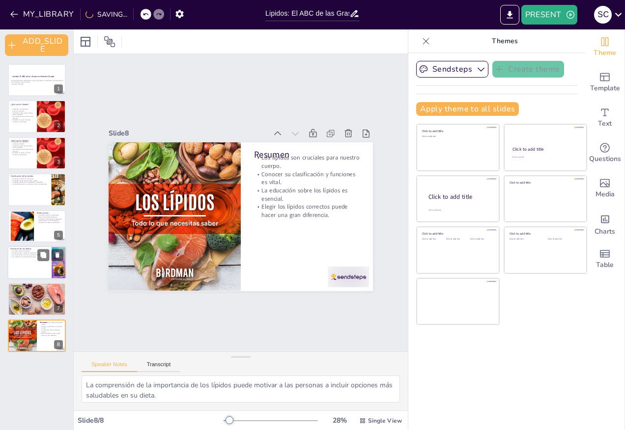
click at [22, 249] on p "Funciones de los lípidos" at bounding box center [29, 249] width 38 height 3
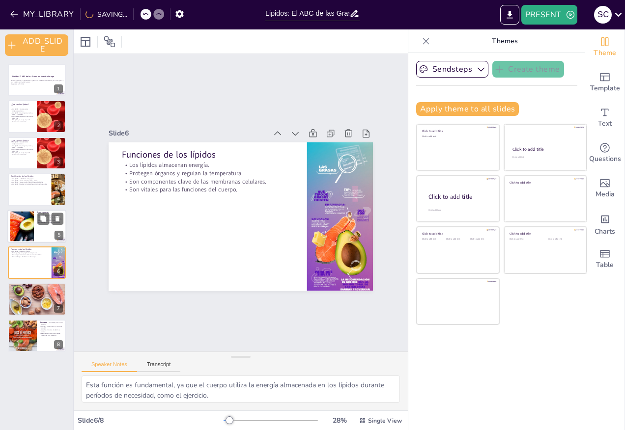
click at [23, 233] on div at bounding box center [21, 226] width 87 height 30
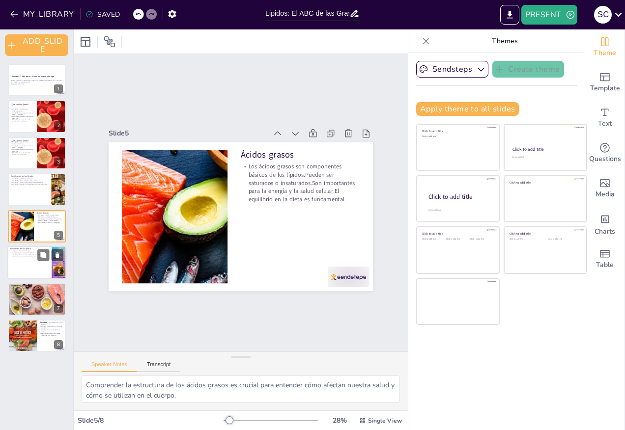
click at [21, 263] on div at bounding box center [36, 262] width 59 height 33
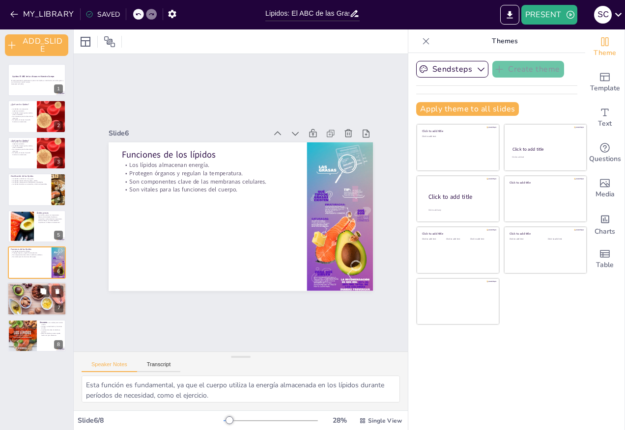
click at [26, 296] on div at bounding box center [36, 299] width 59 height 39
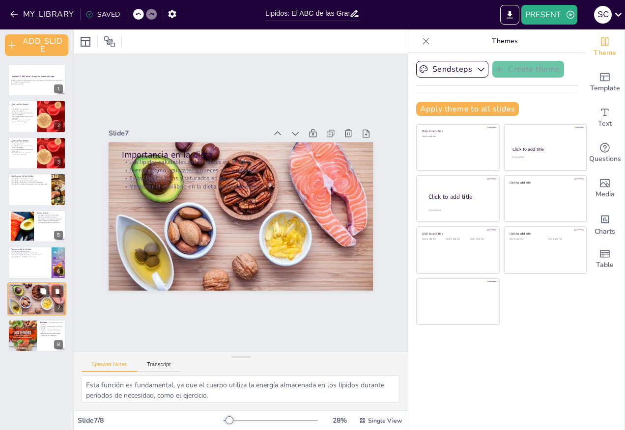
type textarea "La elección [PERSON_NAME] saludables de lípidos puede tener un impacto positivo…"
click at [141, 152] on p "Importancia en la dieta" at bounding box center [241, 154] width 238 height 12
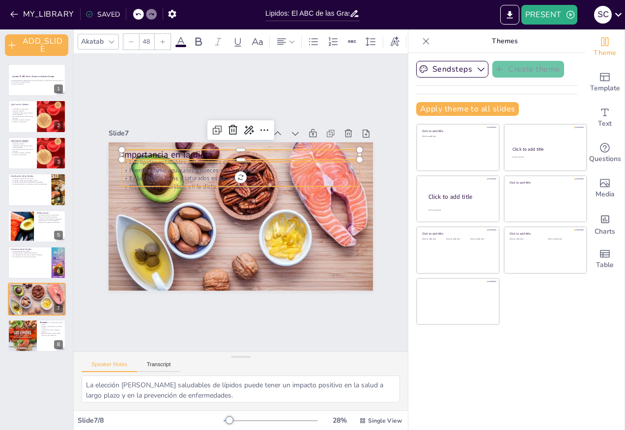
click at [160, 225] on div at bounding box center [235, 215] width 313 height 269
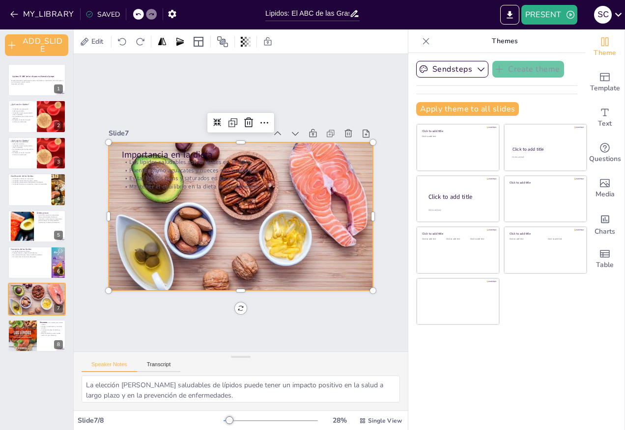
click at [176, 143] on div at bounding box center [241, 217] width 264 height 176
click at [181, 148] on p "Importancia en la dieta" at bounding box center [241, 154] width 238 height 12
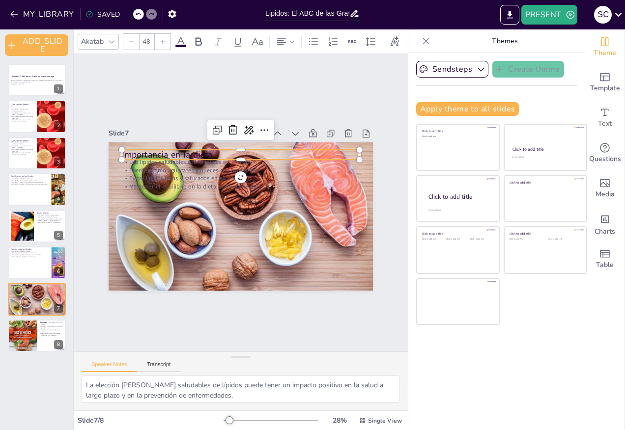
click at [203, 151] on p "Importancia en la dieta" at bounding box center [241, 154] width 238 height 12
click at [205, 153] on p "Importancia en la dieta" at bounding box center [241, 157] width 238 height 12
drag, startPoint x: 205, startPoint y: 153, endPoint x: 129, endPoint y: 153, distance: 76.6
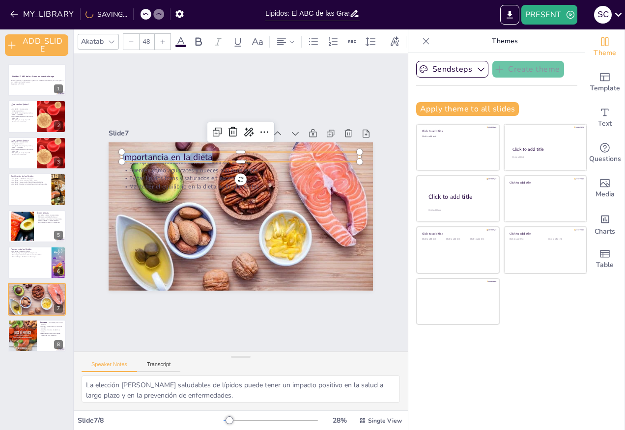
click at [129, 153] on p "Importancia en la dieta" at bounding box center [241, 157] width 238 height 12
copy p "Importancia en la dieta"
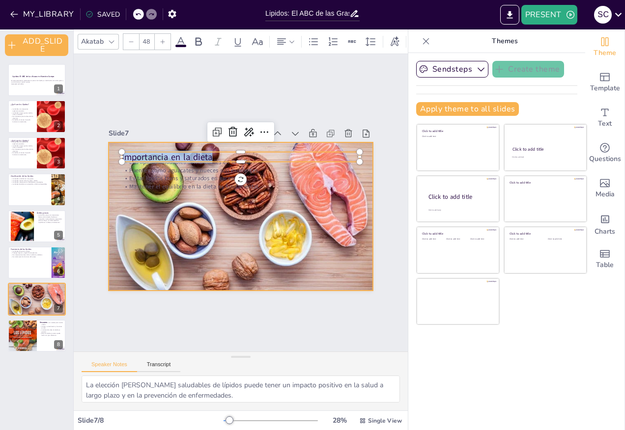
click at [147, 174] on p "Evitar lípidos trans y saturados en exceso." at bounding box center [241, 178] width 238 height 8
type input "32"
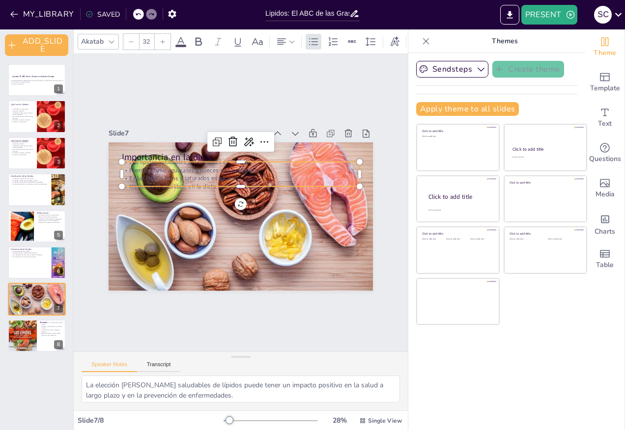
click at [169, 174] on p "Evitar lípidos trans y saturados en exceso." at bounding box center [241, 178] width 238 height 8
click at [171, 176] on p "Evitar lípidos trans y saturados en exceso." at bounding box center [241, 178] width 238 height 8
click at [125, 166] on p "Fuentes como aguacates y nueces son excelentes." at bounding box center [241, 170] width 238 height 8
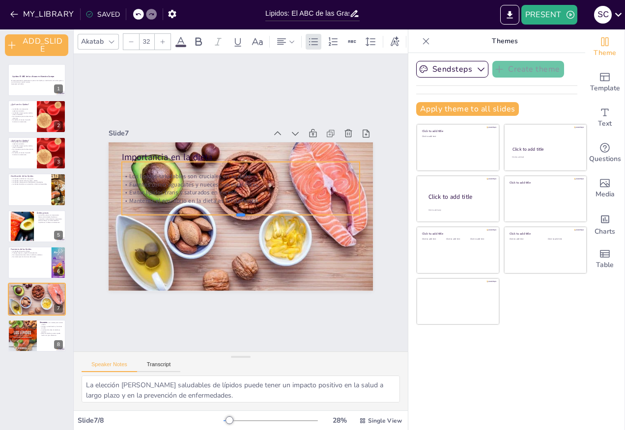
drag, startPoint x: 341, startPoint y: 185, endPoint x: 337, endPoint y: 226, distance: 41.5
click at [343, 223] on div at bounding box center [241, 219] width 238 height 8
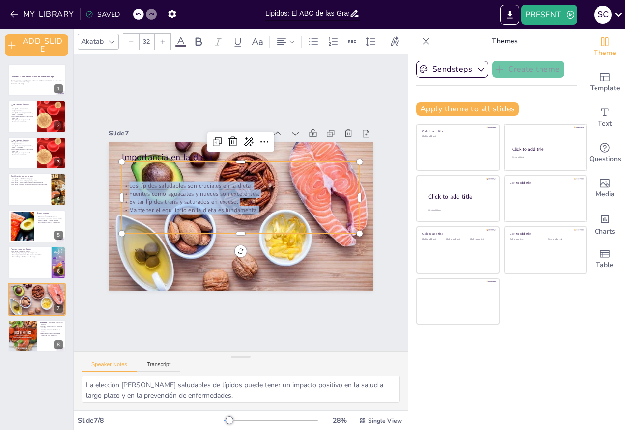
drag, startPoint x: 259, startPoint y: 210, endPoint x: 117, endPoint y: 179, distance: 144.7
click at [122, 181] on div "Los lípidos saludables son cruciales en la dieta. [PERSON_NAME] como aguacates …" at bounding box center [241, 197] width 238 height 33
copy div "Los lípidos saludables son cruciales en la dieta. [PERSON_NAME] como aguacates …"
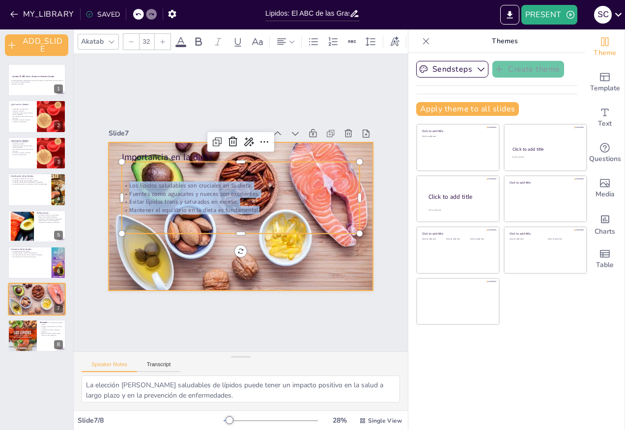
click at [305, 264] on div at bounding box center [241, 217] width 264 height 176
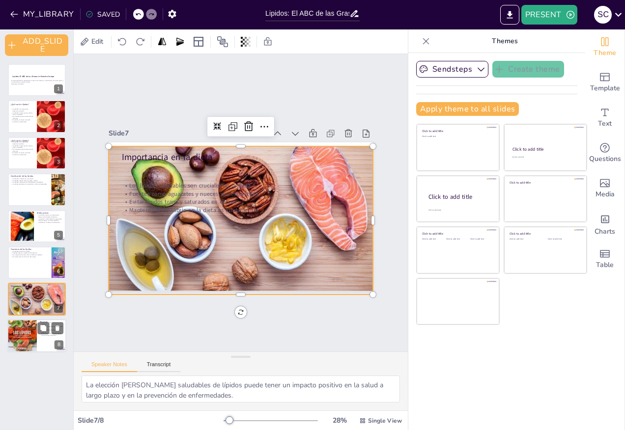
click at [36, 338] on div at bounding box center [21, 335] width 33 height 33
type textarea "La comprensión de la importancia de los lípidos puede motivar a las personas a …"
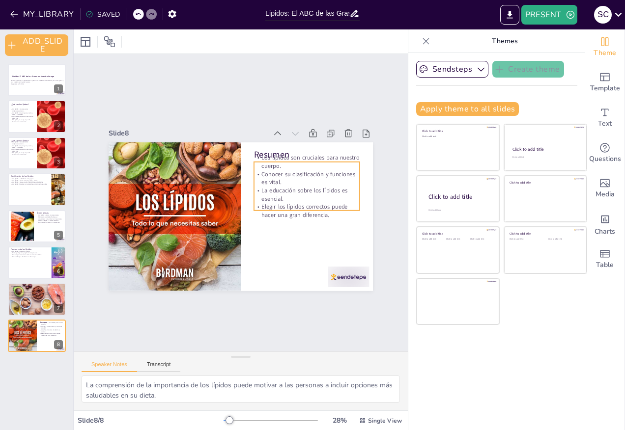
click at [268, 186] on p "La educación sobre los lípidos es esencial." at bounding box center [307, 194] width 106 height 16
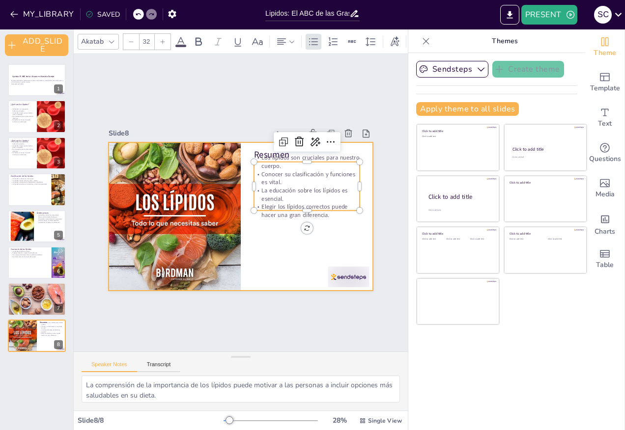
click at [316, 211] on div at bounding box center [307, 215] width 106 height 8
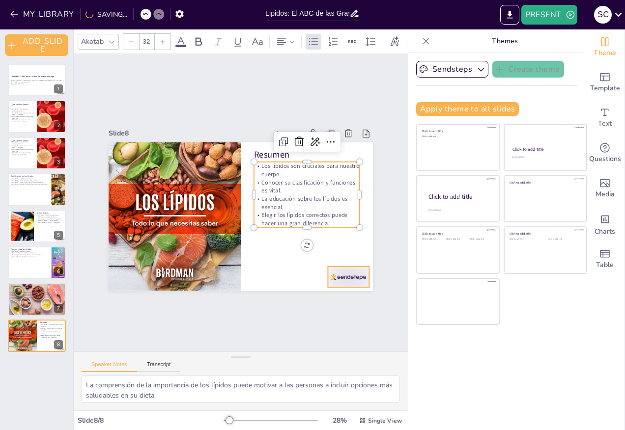
click at [328, 270] on div at bounding box center [348, 277] width 41 height 21
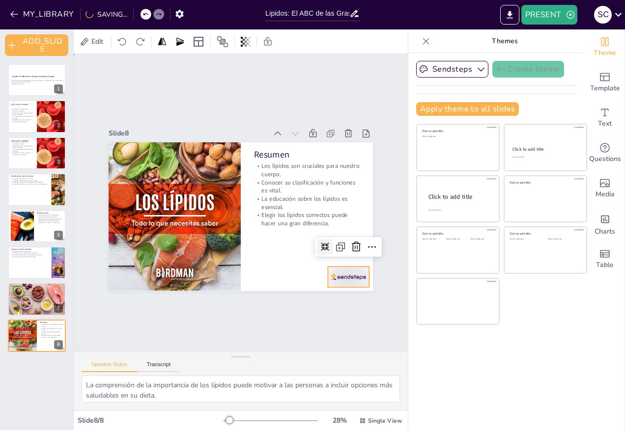
click at [296, 306] on div "Slide 1 Lipidos: El ABC de las Grasas en Nuestro Cuerpo En esta presentación, e…" at bounding box center [241, 203] width 334 height 298
